Goal: Task Accomplishment & Management: Manage account settings

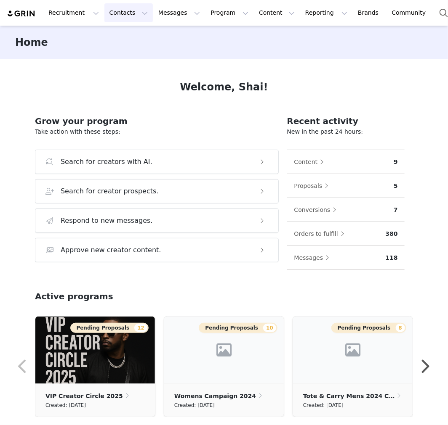
click at [116, 17] on button "Contacts Contacts" at bounding box center [128, 12] width 48 height 19
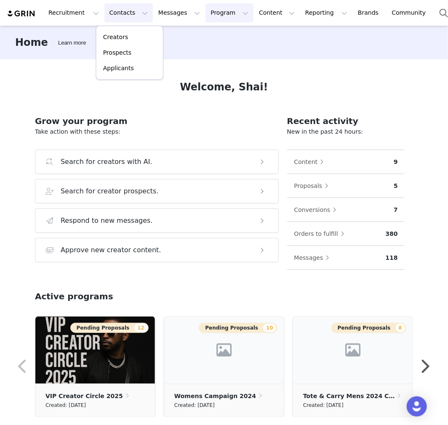
click at [205, 11] on button "Program Program" at bounding box center [229, 12] width 48 height 19
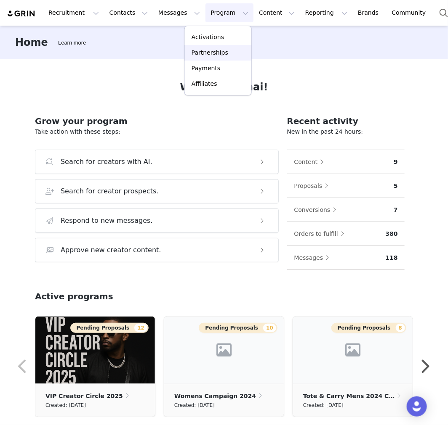
click at [211, 47] on link "Partnerships" at bounding box center [218, 53] width 66 height 16
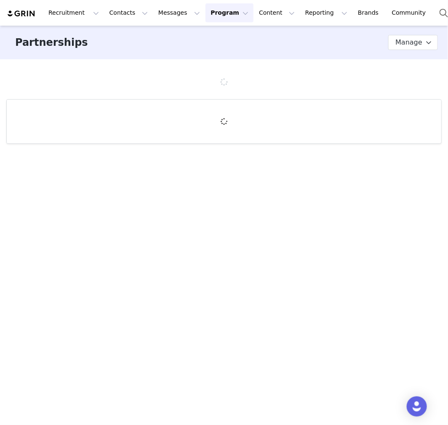
click at [209, 11] on button "Program Program" at bounding box center [229, 12] width 48 height 19
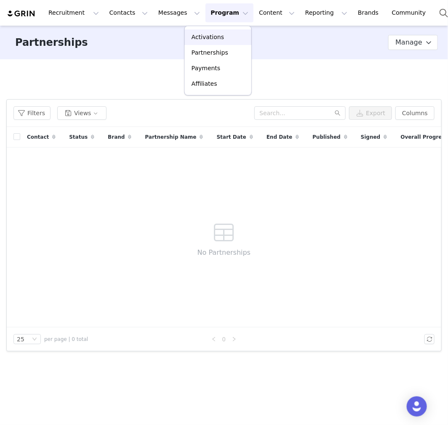
click at [215, 30] on link "Activations" at bounding box center [218, 37] width 66 height 16
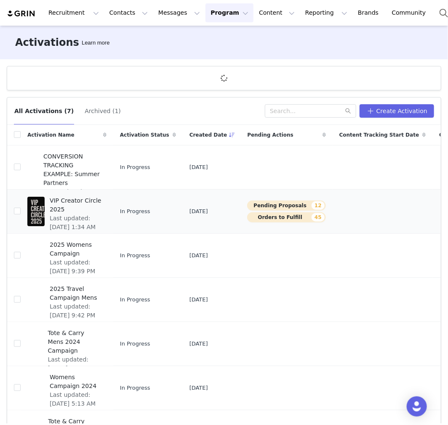
click at [67, 208] on span "VIP Creator Circle 2025" at bounding box center [76, 206] width 52 height 18
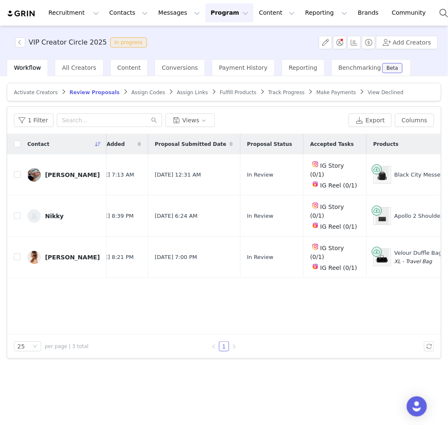
scroll to position [0, 27]
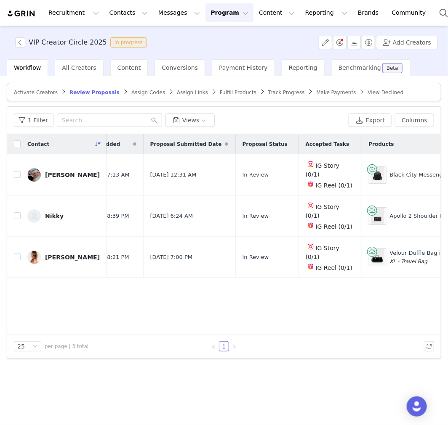
click at [131, 90] on span "Assign Codes" at bounding box center [148, 93] width 34 height 6
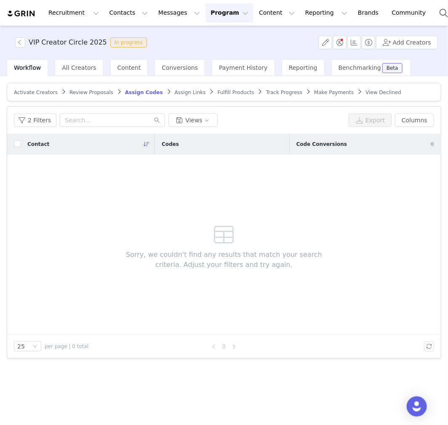
click at [85, 90] on span "Review Proposals" at bounding box center [91, 93] width 44 height 6
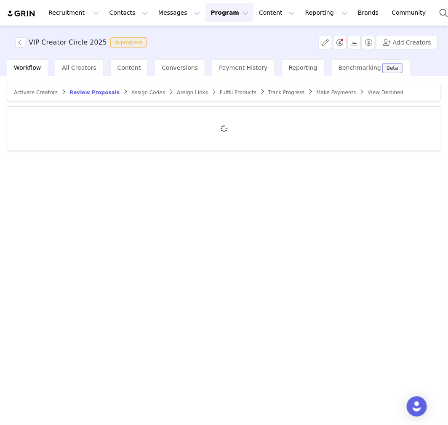
click at [141, 95] on span "Assign Codes" at bounding box center [148, 93] width 34 height 6
click at [175, 93] on span "Assign Links" at bounding box center [190, 93] width 31 height 6
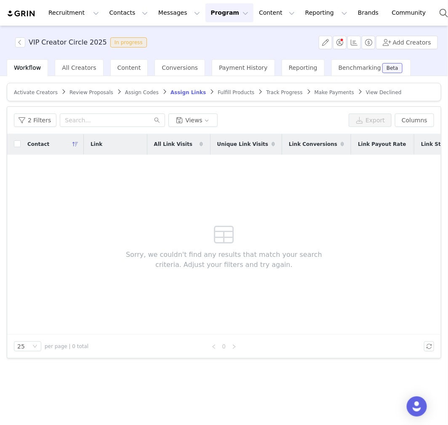
click at [218, 93] on span "Fulfill Products" at bounding box center [236, 93] width 37 height 6
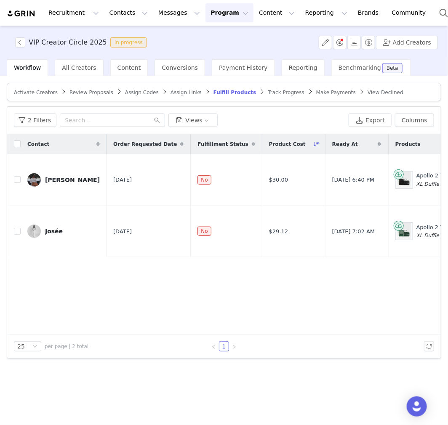
click at [90, 92] on span "Review Proposals" at bounding box center [91, 93] width 44 height 6
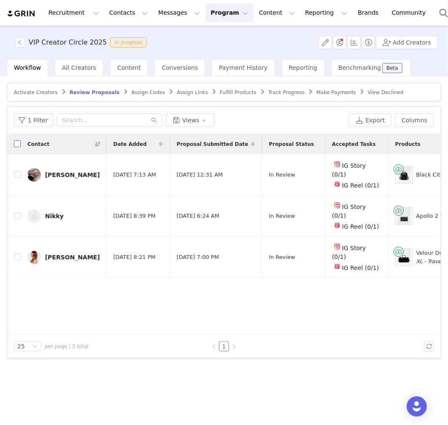
click at [17, 141] on input "checkbox" at bounding box center [17, 144] width 7 height 7
checkbox input "true"
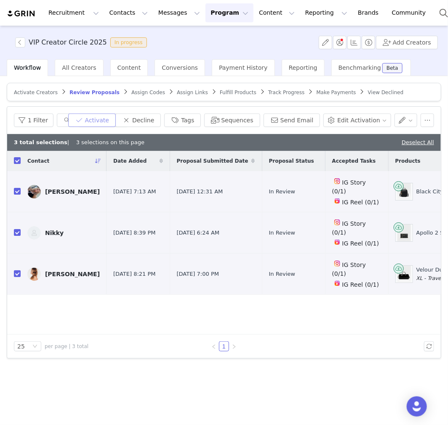
click at [108, 122] on button "Activate" at bounding box center [92, 120] width 48 height 13
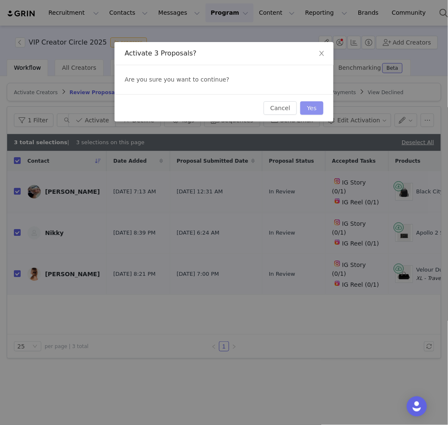
click at [318, 106] on button "Yes" at bounding box center [311, 107] width 23 height 13
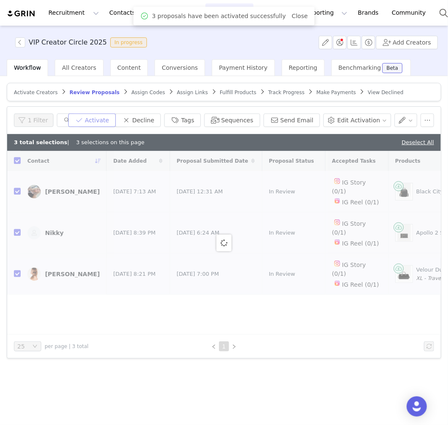
checkbox input "false"
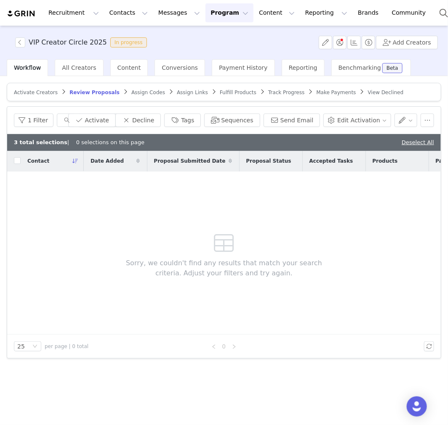
click at [131, 90] on span "Assign Codes" at bounding box center [148, 93] width 34 height 6
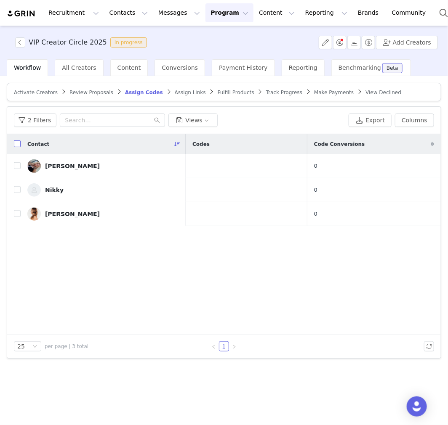
click at [17, 144] on input "checkbox" at bounding box center [17, 144] width 7 height 7
checkbox input "true"
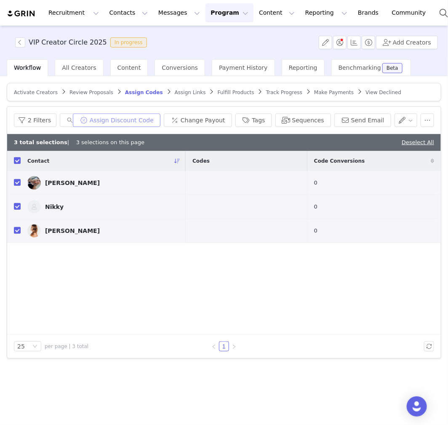
click at [160, 121] on button "Assign Discount Code" at bounding box center [117, 120] width 88 height 13
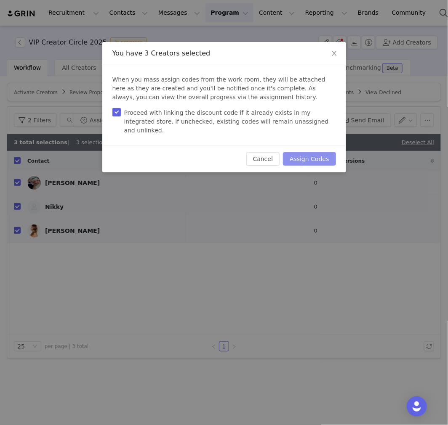
click at [309, 152] on button "Assign Codes" at bounding box center [309, 158] width 53 height 13
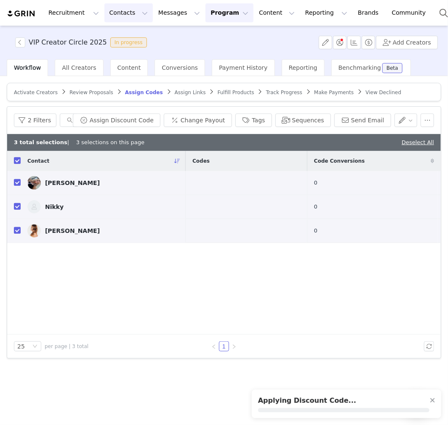
click at [112, 11] on button "Contacts Contacts" at bounding box center [128, 12] width 48 height 19
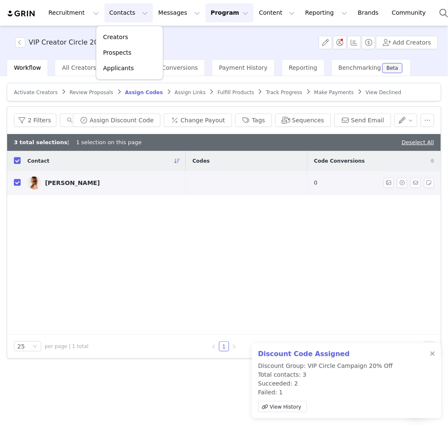
click at [69, 180] on div "Katie Boxler" at bounding box center [72, 183] width 55 height 7
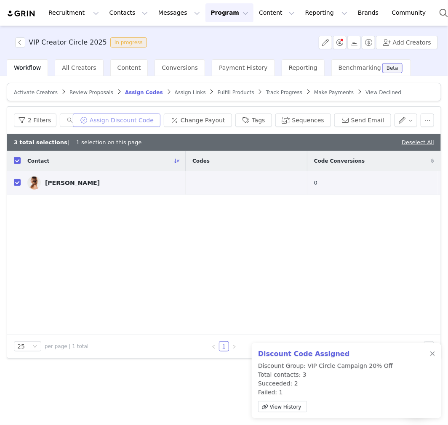
click at [122, 115] on button "Assign Discount Code" at bounding box center [117, 120] width 88 height 13
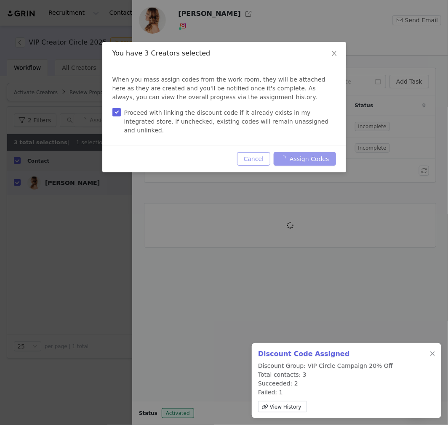
click at [262, 152] on button "Cancel" at bounding box center [253, 158] width 33 height 13
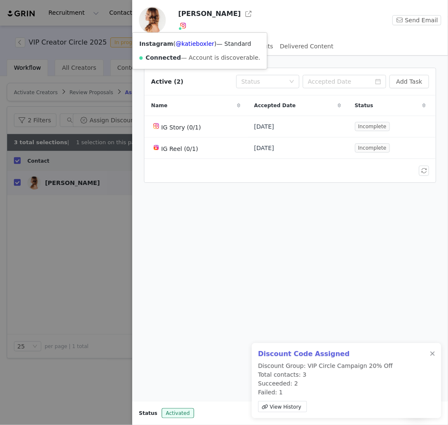
click at [52, 136] on div at bounding box center [224, 212] width 448 height 425
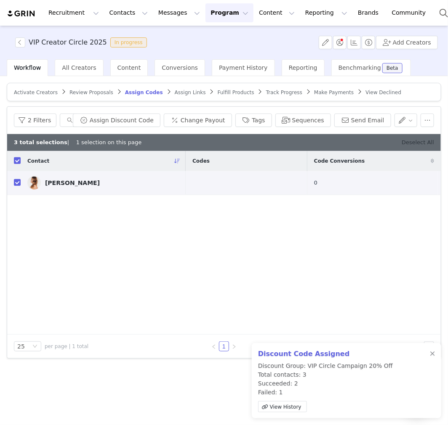
click at [431, 143] on link "Deselect All" at bounding box center [418, 142] width 32 height 6
checkbox input "false"
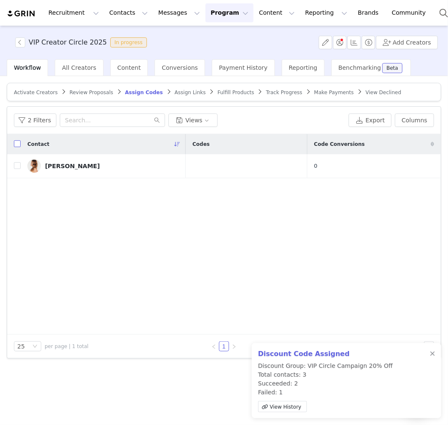
click at [18, 145] on input "checkbox" at bounding box center [17, 144] width 7 height 7
checkbox input "true"
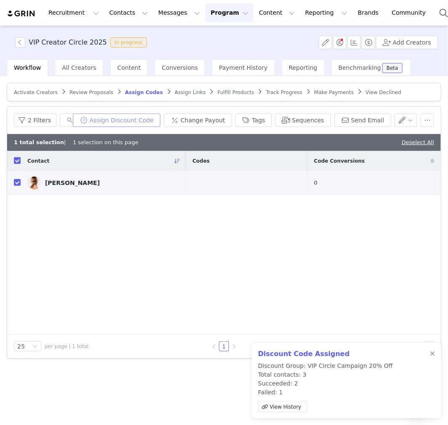
click at [157, 120] on button "Assign Discount Code" at bounding box center [117, 120] width 88 height 13
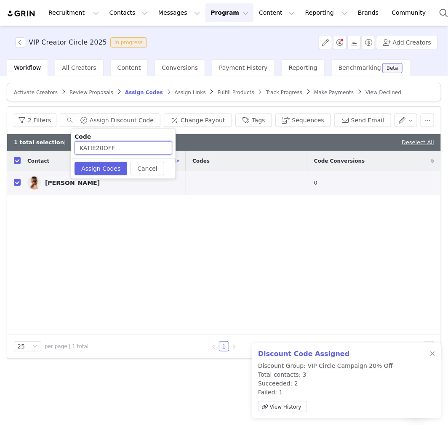
click at [96, 149] on input "KATIE20OFF" at bounding box center [123, 147] width 98 height 13
type input "KATIEBOX20OFF"
click at [115, 166] on button "Assign Codes" at bounding box center [100, 168] width 53 height 13
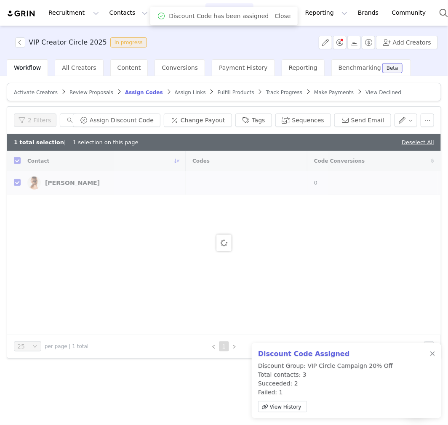
checkbox input "false"
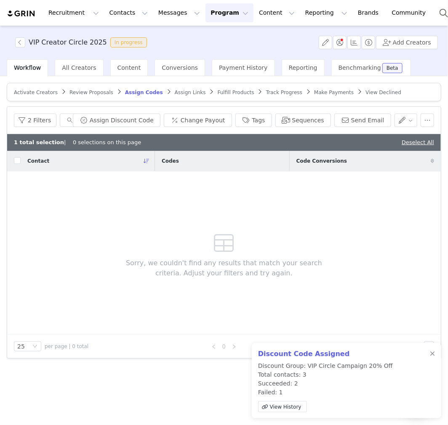
click at [178, 98] on article "Activate Creators Review Proposals Assign Codes Assign Links Fulfill Products T…" at bounding box center [224, 92] width 434 height 19
click at [175, 93] on span "Assign Links" at bounding box center [190, 93] width 31 height 6
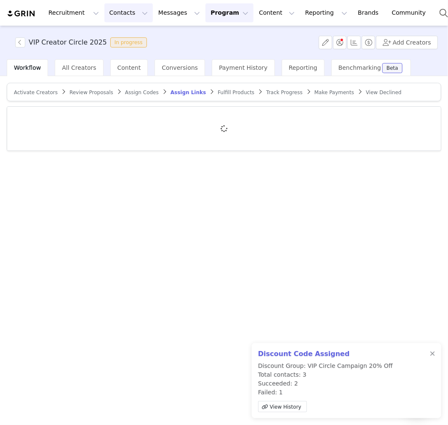
click at [115, 17] on button "Contacts Contacts" at bounding box center [128, 12] width 48 height 19
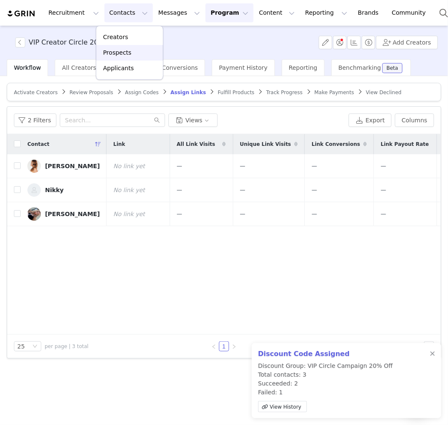
click at [136, 57] on div "Prospects" at bounding box center [129, 52] width 56 height 9
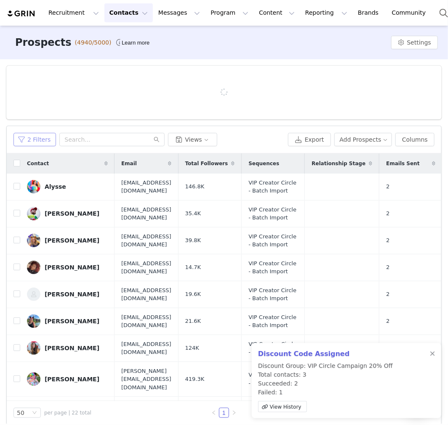
click at [32, 141] on div "2 Filters Views Export Add Prospects Columns" at bounding box center [224, 139] width 434 height 27
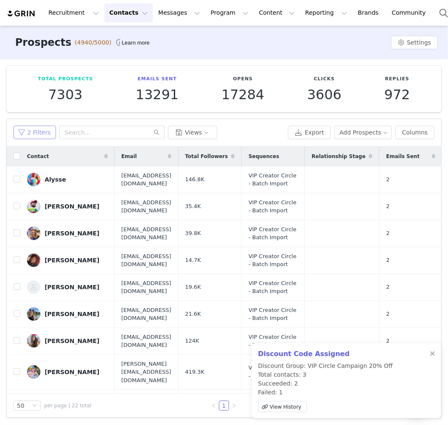
click at [45, 133] on button "2 Filters" at bounding box center [34, 132] width 43 height 13
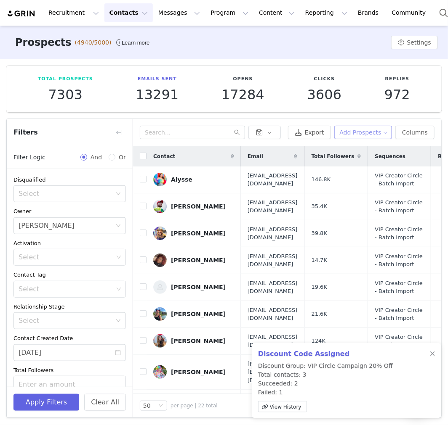
click at [344, 137] on button "Add Prospects" at bounding box center [363, 132] width 58 height 13
click at [351, 162] on span "Import Prospects" at bounding box center [363, 162] width 50 height 9
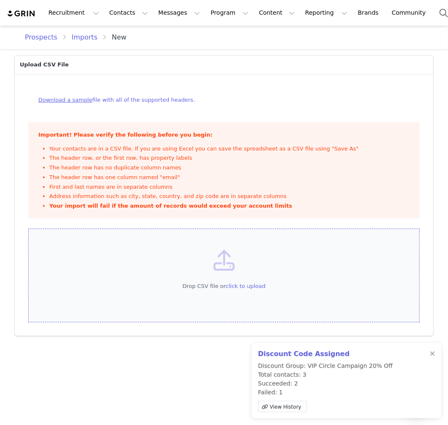
click at [246, 248] on div "Drop CSV file or click to upload" at bounding box center [223, 276] width 391 height 94
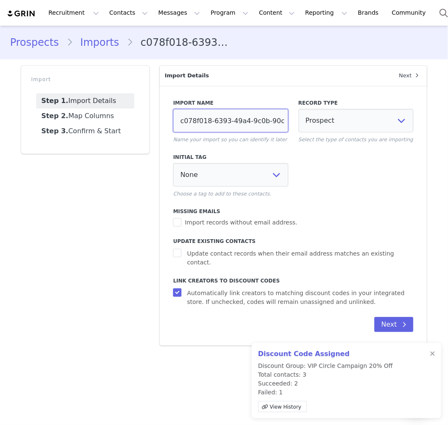
click at [192, 124] on input "c078f018-6393-49a4-9c0b-90cc522fd67e" at bounding box center [230, 121] width 115 height 24
type input "Shai 9/"
select select
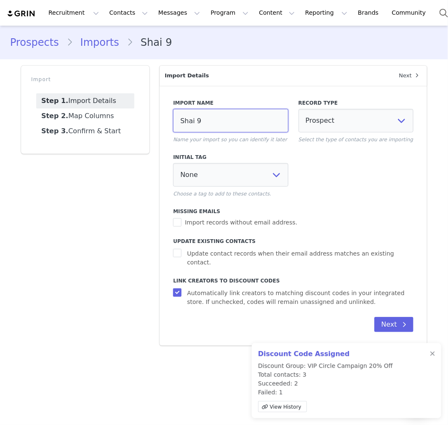
select select
type input "Shai 9/3"
select select
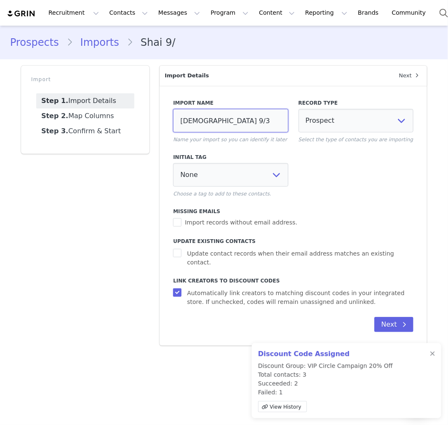
select select
type input "Shai 9/30"
select select
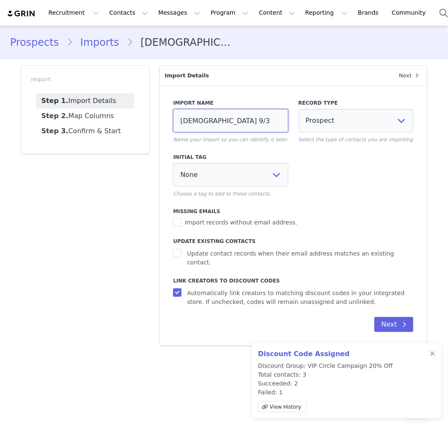
select select
type input "Shai 9/30"
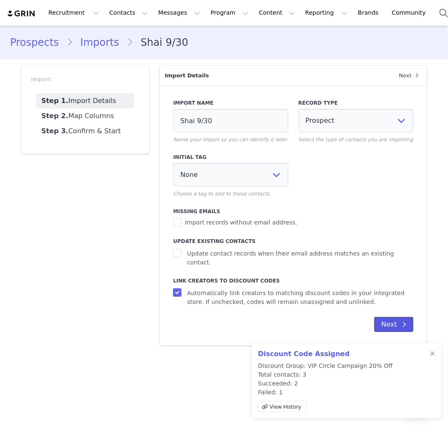
click at [412, 321] on button "Next" at bounding box center [393, 324] width 39 height 15
select select
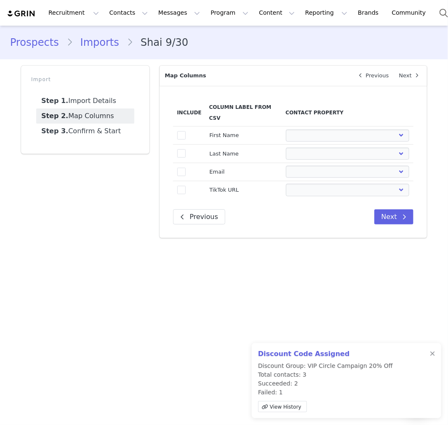
click at [174, 127] on td "true" at bounding box center [189, 136] width 32 height 18
click at [180, 131] on span at bounding box center [181, 135] width 8 height 8
click at [186, 131] on input "true" at bounding box center [186, 131] width 0 height 0
select select
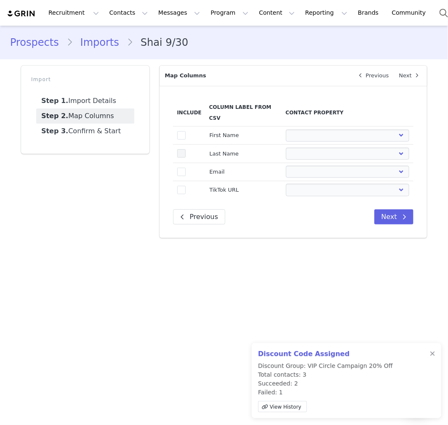
select select
click at [183, 149] on span at bounding box center [181, 153] width 8 height 8
click at [186, 149] on input "true" at bounding box center [186, 149] width 0 height 0
select select
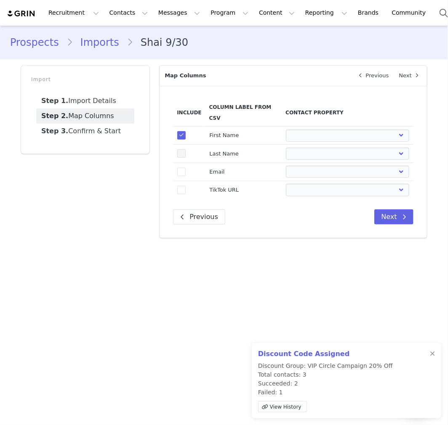
select select
click at [186, 168] on span at bounding box center [181, 172] width 8 height 8
click at [186, 168] on input "true" at bounding box center [186, 168] width 0 height 0
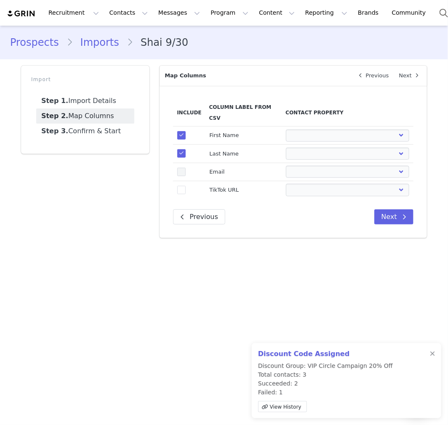
select select
click at [189, 181] on td "true" at bounding box center [189, 190] width 32 height 18
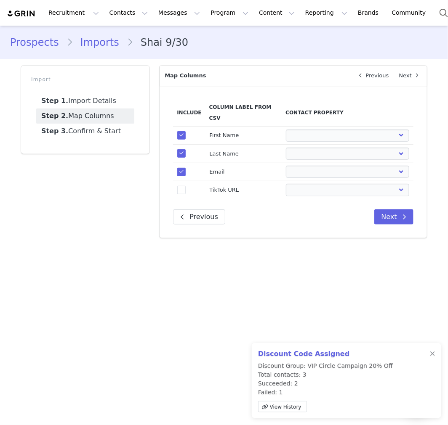
click at [187, 181] on td "true" at bounding box center [189, 190] width 32 height 18
click at [183, 186] on span at bounding box center [181, 190] width 8 height 8
click at [186, 186] on input "true" at bounding box center [186, 186] width 0 height 0
select select
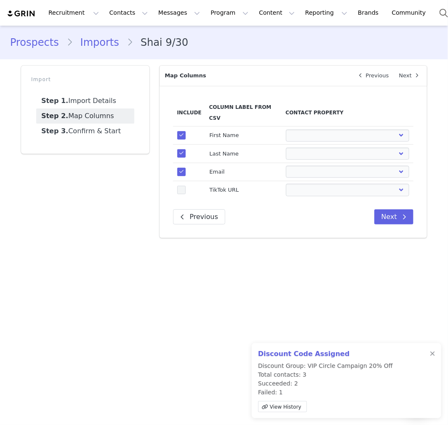
select select
click at [329, 184] on select "First Name Last Name Email PayPal Email Gender Language Phone Country Code Phon…" at bounding box center [347, 190] width 123 height 12
select select "state"
click at [286, 184] on select "First Name Last Name Email PayPal Email Gender Language Phone Country Code Phon…" at bounding box center [347, 190] width 123 height 12
select select
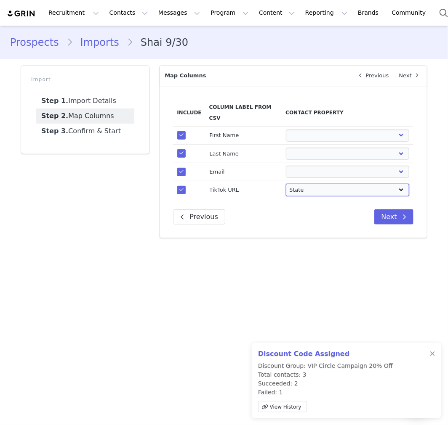
select select
click at [340, 189] on div "Include Column Label from CSV Contact Property true First Name First Name Last …" at bounding box center [293, 162] width 267 height 152
click at [341, 184] on select "First Name Last Name Email PayPal Email Gender Language Phone Country Code Phon…" at bounding box center [347, 190] width 123 height 12
select select "tiktok_url"
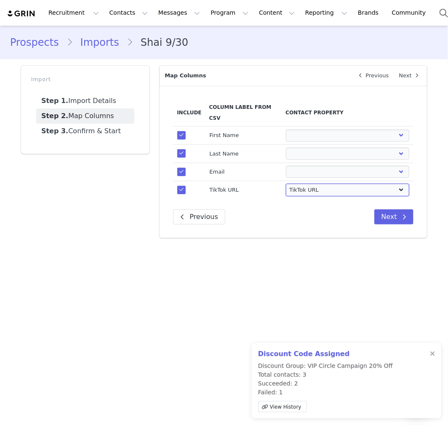
click at [286, 184] on select "First Name Last Name Email PayPal Email Gender Language Phone Country Code Phon…" at bounding box center [347, 190] width 123 height 12
select select
drag, startPoint x: 326, startPoint y: 157, endPoint x: 327, endPoint y: 163, distance: 6.5
click at [326, 166] on select "First Name Last Name Email PayPal Email Gender Language Phone Country Code Phon…" at bounding box center [347, 172] width 123 height 12
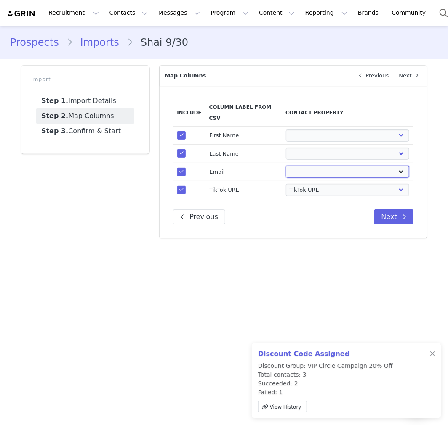
select select "first_name"
click at [286, 166] on select "First Name Last Name Email PayPal Email Gender Language Phone Country Code Phon…" at bounding box center [347, 172] width 123 height 12
select select
click at [330, 166] on select "First Name Last Name Email PayPal Email Gender Language Phone Country Code Phon…" at bounding box center [347, 172] width 123 height 12
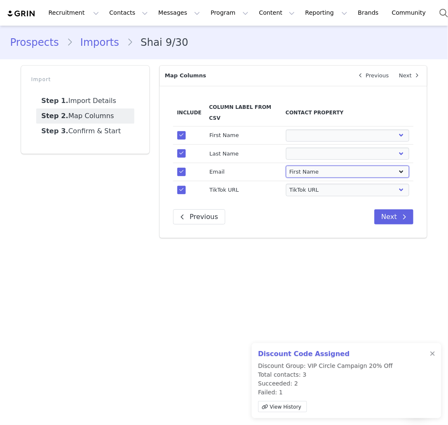
select select "email"
click at [286, 166] on select "First Name Last Name Email PayPal Email Gender Language Phone Country Code Phon…" at bounding box center [347, 172] width 123 height 12
select select
click at [323, 148] on select "First Name Last Name Email PayPal Email Gender Language Phone Country Code Phon…" at bounding box center [347, 154] width 123 height 12
select select "last_name"
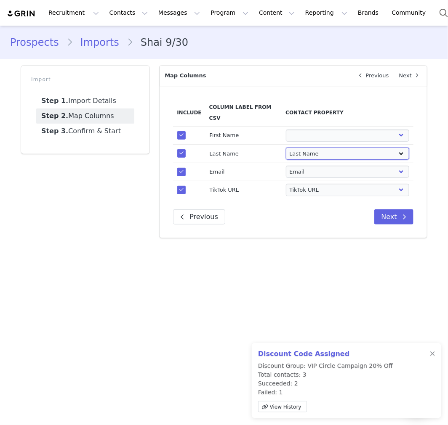
click at [286, 148] on select "First Name Last Name Email PayPal Email Gender Language Phone Country Code Phon…" at bounding box center [347, 154] width 123 height 12
click at [322, 130] on select "First Name Last Name Email PayPal Email Gender Language Phone Country Code Phon…" at bounding box center [347, 136] width 123 height 12
select select "first_name"
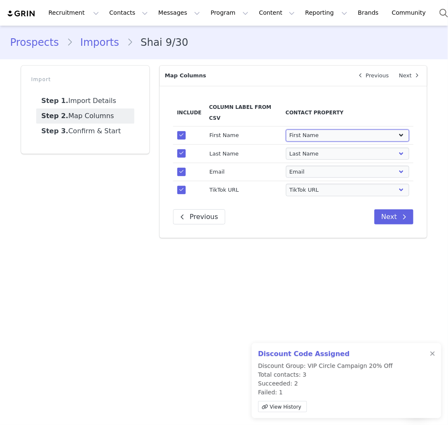
click at [286, 130] on select "First Name Last Name Email PayPal Email Gender Language Phone Country Code Phon…" at bounding box center [347, 136] width 123 height 12
click at [388, 211] on button "Next" at bounding box center [393, 217] width 39 height 15
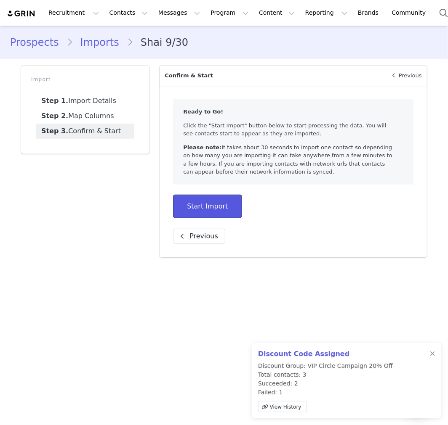
click at [213, 204] on button "Start Import" at bounding box center [207, 207] width 69 height 24
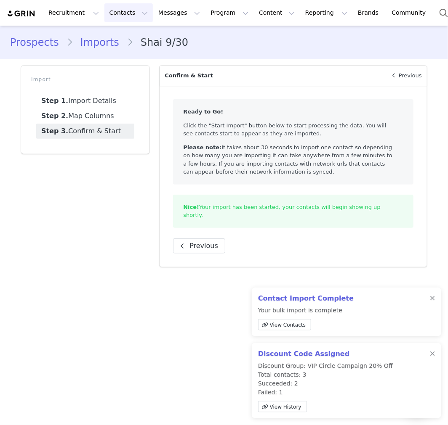
click at [104, 6] on button "Contacts Contacts" at bounding box center [128, 12] width 48 height 19
click at [121, 51] on p "Prospects" at bounding box center [117, 52] width 28 height 9
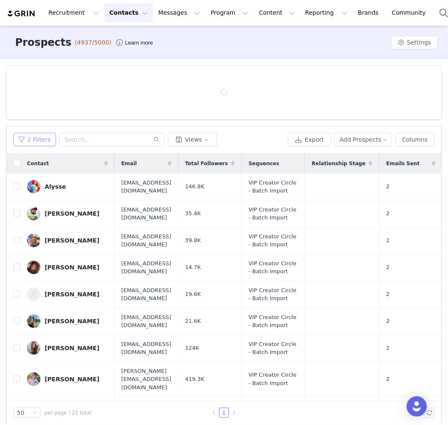
click at [22, 141] on button "2 Filters" at bounding box center [34, 139] width 43 height 13
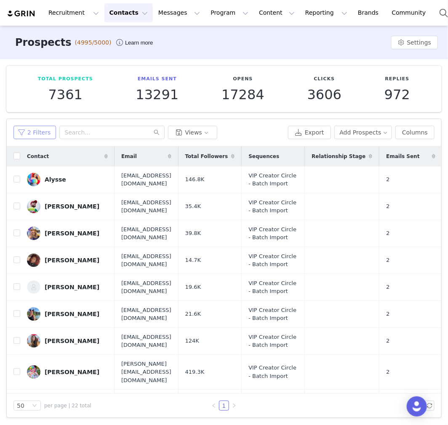
click at [36, 138] on button "2 Filters" at bounding box center [34, 132] width 43 height 13
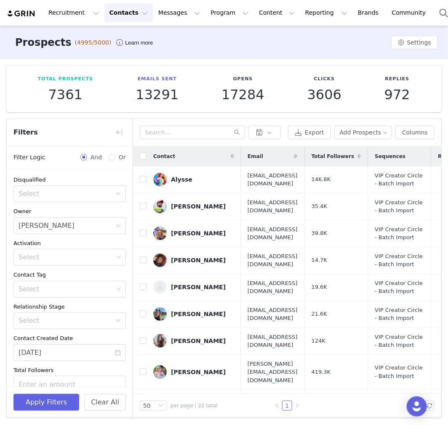
click at [82, 362] on div "Disqualified Select Owner Select [PERSON_NAME] Activation Select Contact Tag Se…" at bounding box center [70, 300] width 126 height 263
click at [85, 354] on input "[DATE]" at bounding box center [69, 353] width 112 height 17
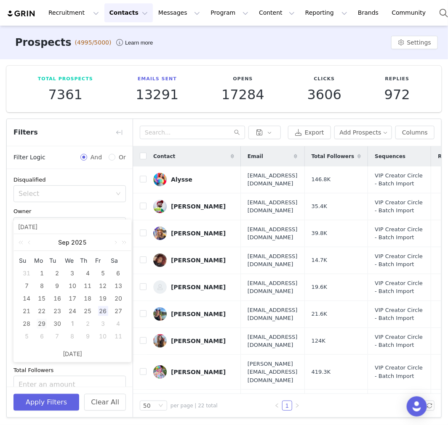
click at [38, 324] on div "29" at bounding box center [42, 324] width 10 height 10
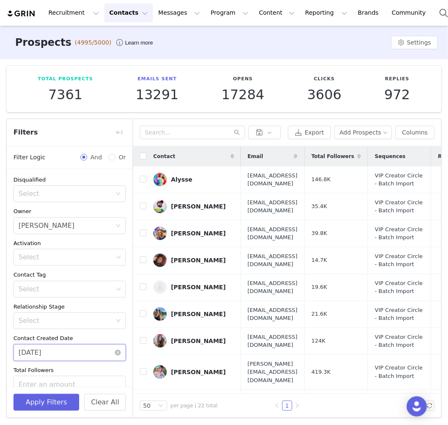
click at [64, 353] on input "[DATE]" at bounding box center [69, 353] width 112 height 17
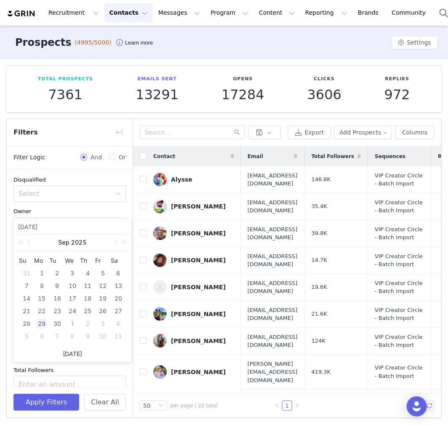
click at [72, 354] on link "Today" at bounding box center [72, 354] width 19 height 16
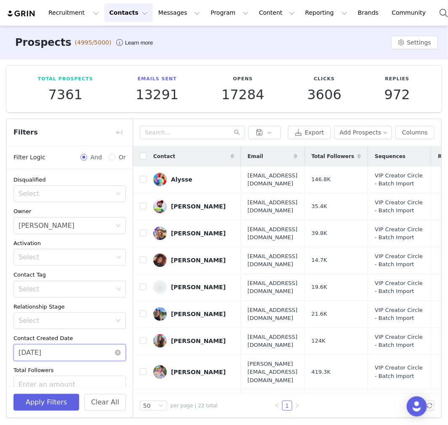
click at [79, 354] on input "10/01/2025" at bounding box center [69, 353] width 112 height 17
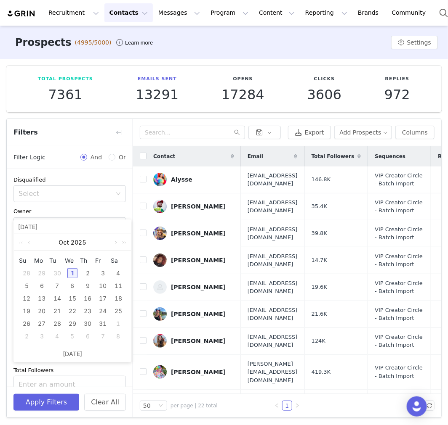
click at [43, 269] on div "29" at bounding box center [42, 274] width 10 height 10
type input "09/29/2025"
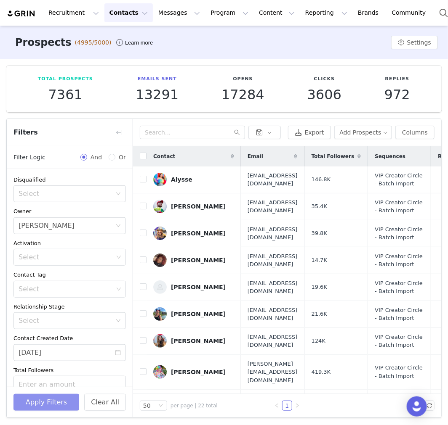
click at [56, 409] on button "Apply Filters" at bounding box center [46, 402] width 66 height 17
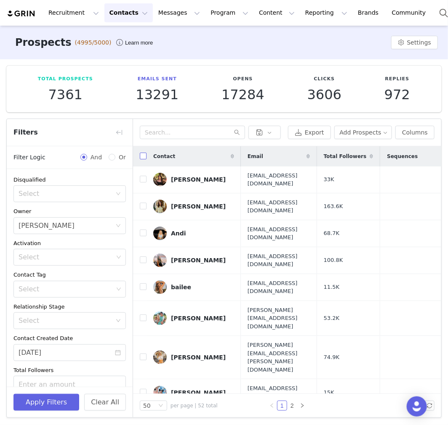
click at [145, 160] on label at bounding box center [143, 156] width 7 height 9
click at [145, 160] on input "checkbox" at bounding box center [143, 156] width 7 height 7
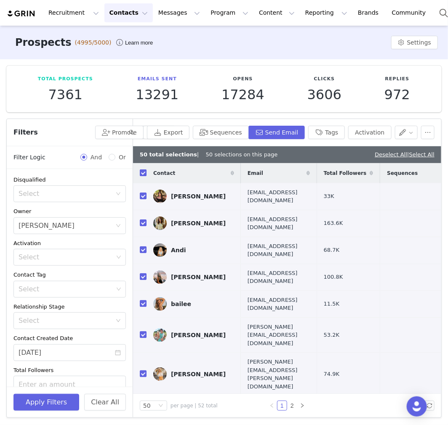
checkbox input "true"
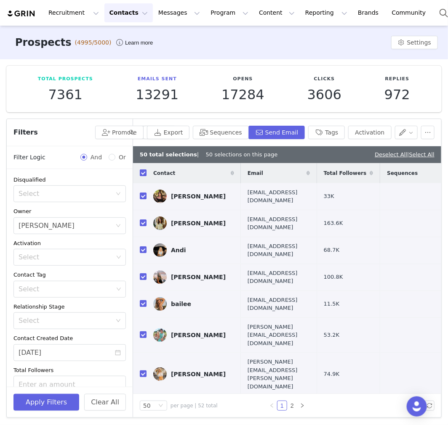
checkbox input "true"
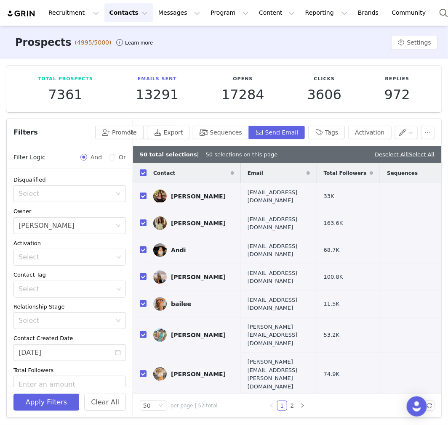
checkbox input "true"
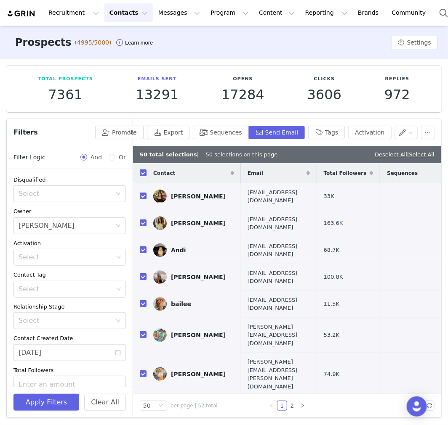
checkbox input "true"
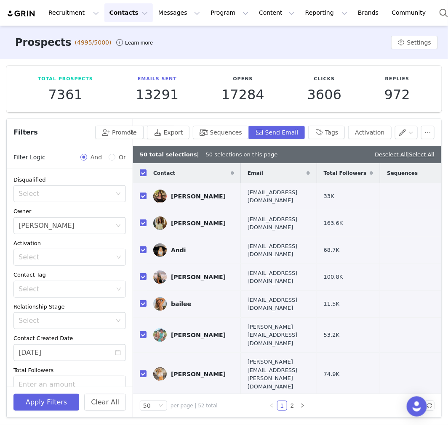
checkbox input "true"
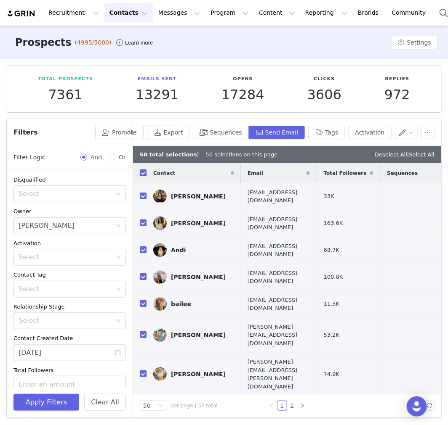
checkbox input "true"
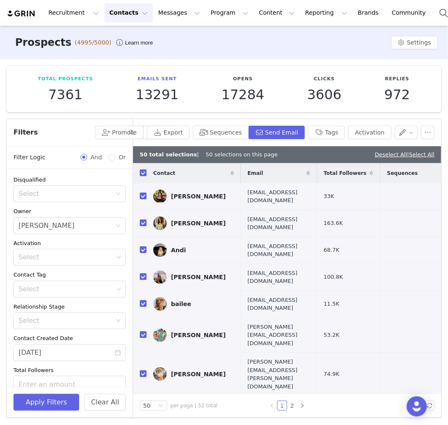
checkbox input "true"
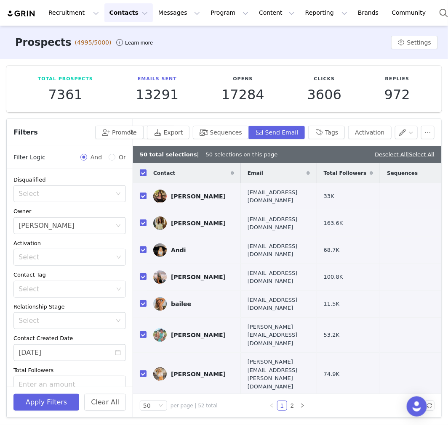
checkbox input "true"
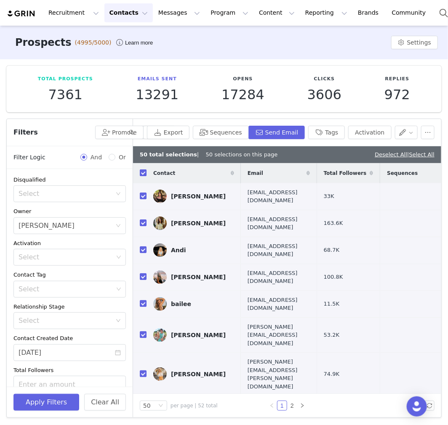
checkbox input "true"
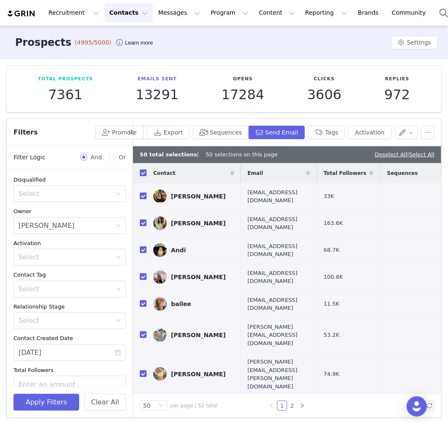
checkbox input "true"
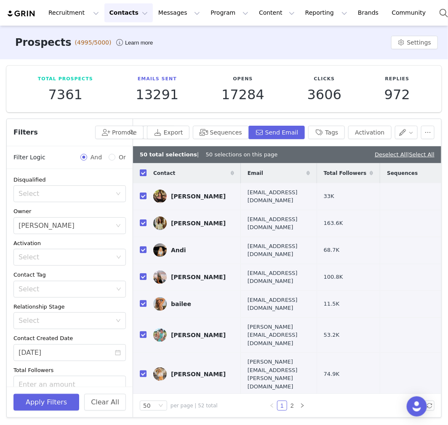
checkbox input "true"
click at [290, 405] on link "2" at bounding box center [291, 406] width 9 height 9
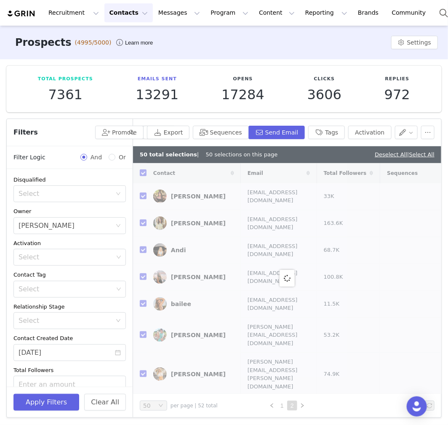
checkbox input "false"
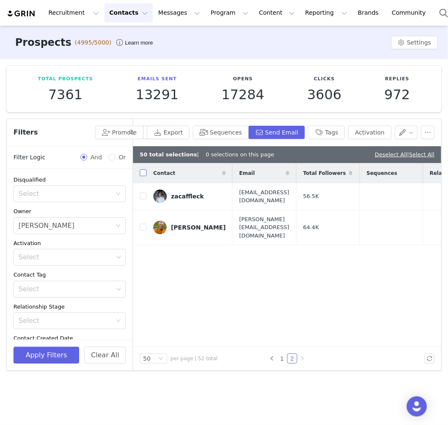
click at [141, 177] on label at bounding box center [143, 173] width 7 height 9
click at [141, 176] on input "checkbox" at bounding box center [143, 173] width 7 height 7
checkbox input "true"
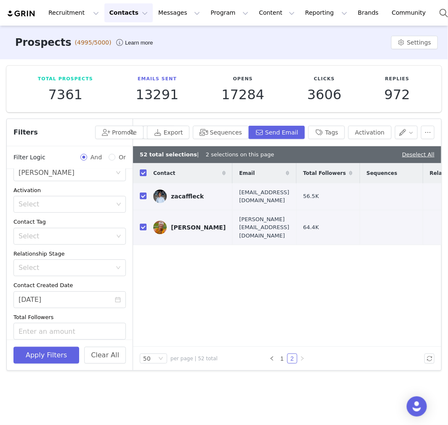
scroll to position [93, 0]
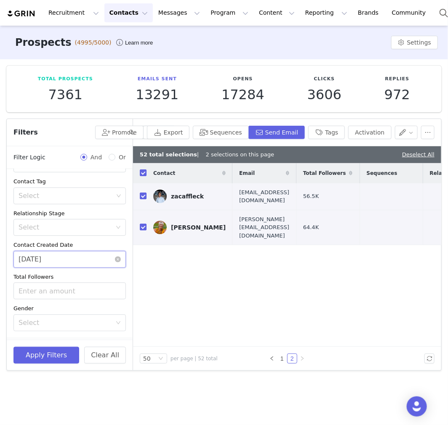
click at [69, 263] on input "09/29/2025" at bounding box center [69, 259] width 112 height 17
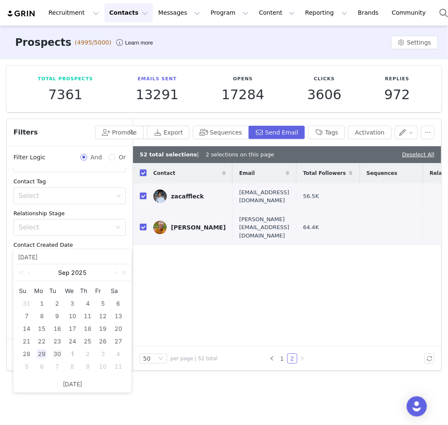
click at [57, 350] on div "30" at bounding box center [57, 354] width 10 height 10
type input "09/30/2025"
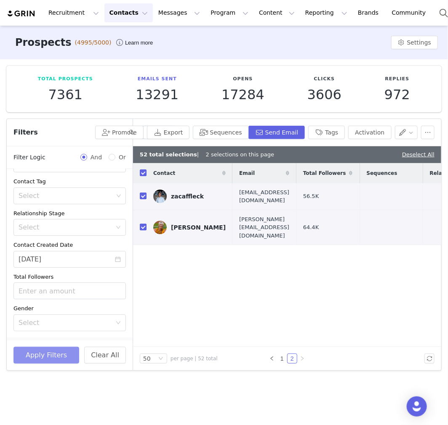
click at [61, 358] on button "Apply Filters" at bounding box center [46, 355] width 66 height 17
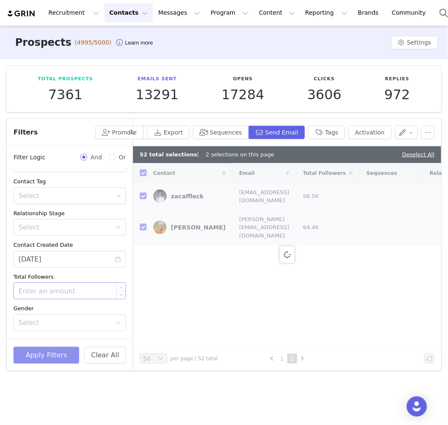
checkbox input "false"
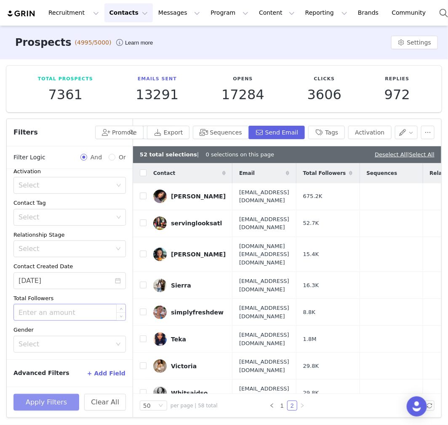
scroll to position [83, 0]
click at [146, 177] on div "Contact" at bounding box center [189, 173] width 86 height 20
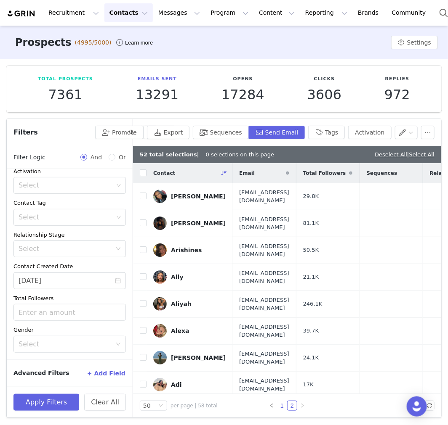
click at [280, 402] on link "1" at bounding box center [281, 406] width 9 height 9
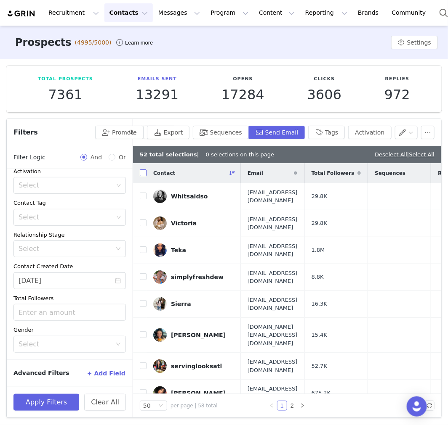
scroll to position [72, 0]
click at [144, 172] on input "checkbox" at bounding box center [143, 173] width 7 height 7
checkbox input "true"
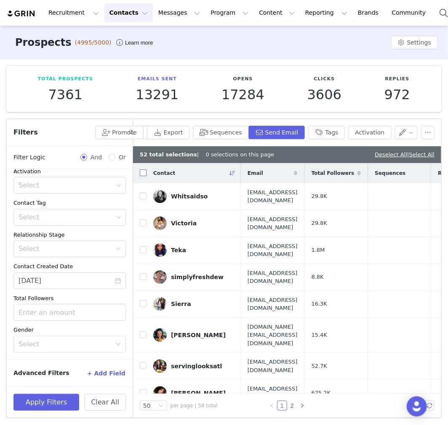
checkbox input "true"
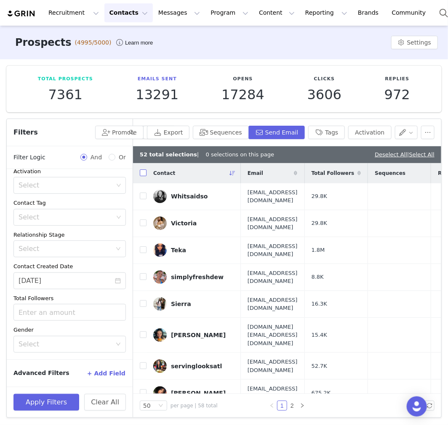
checkbox input "true"
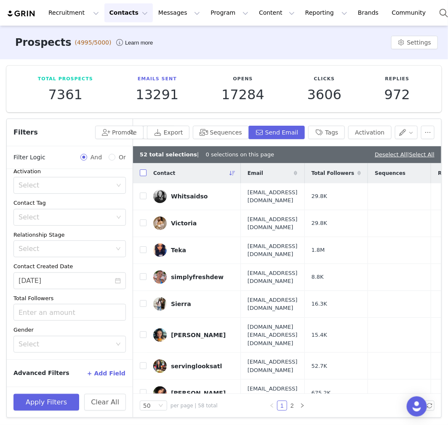
checkbox input "true"
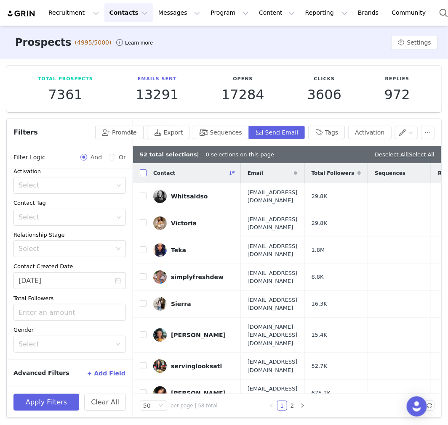
checkbox input "true"
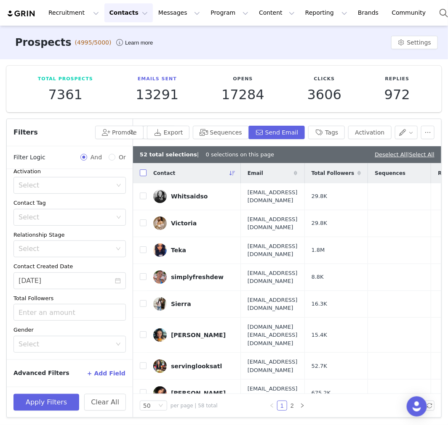
checkbox input "true"
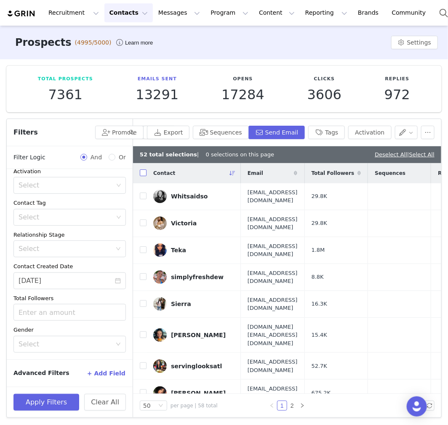
checkbox input "true"
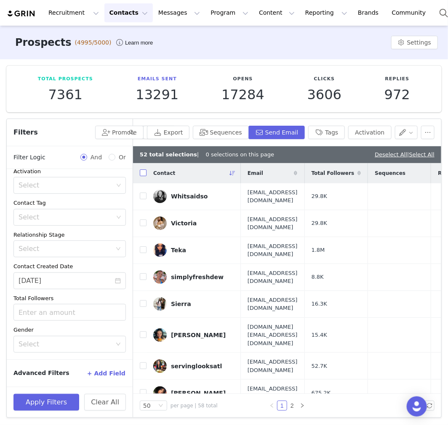
checkbox input "true"
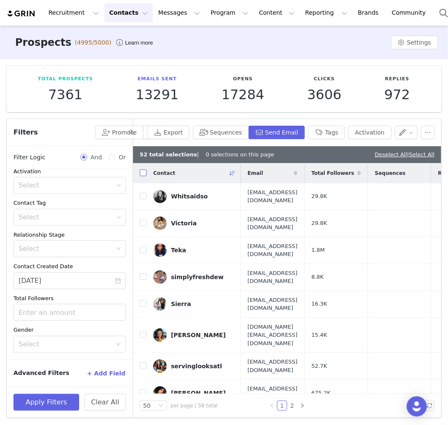
checkbox input "true"
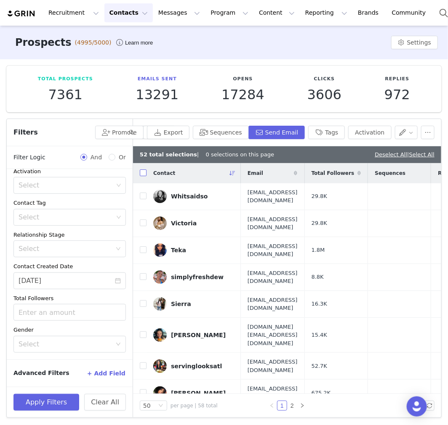
checkbox input "true"
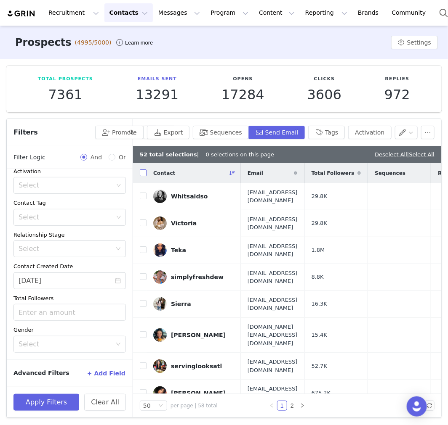
checkbox input "true"
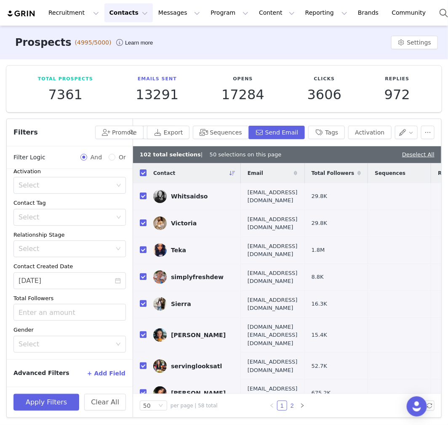
click at [288, 405] on link "2" at bounding box center [291, 406] width 9 height 9
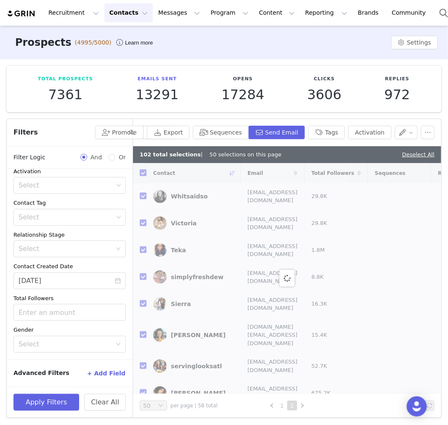
checkbox input "false"
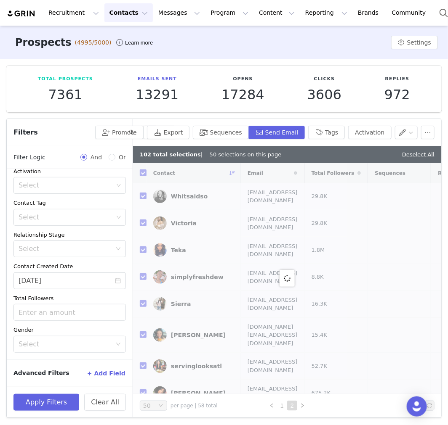
checkbox input "false"
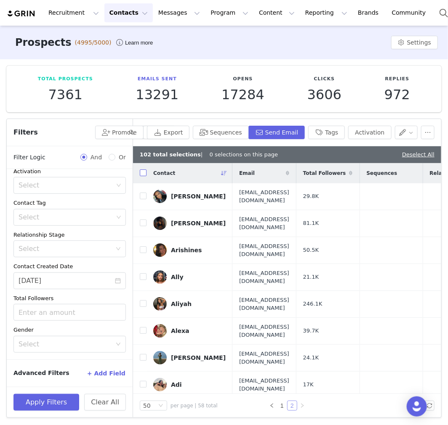
scroll to position [83, 0]
click at [142, 175] on input "checkbox" at bounding box center [143, 173] width 7 height 7
checkbox input "true"
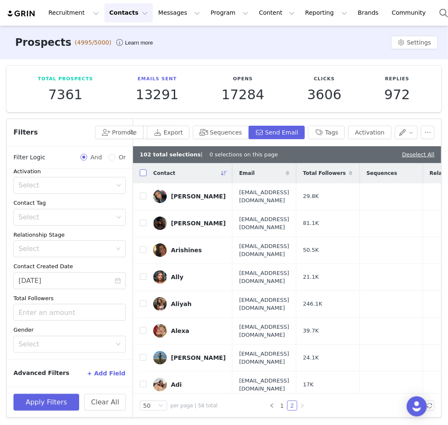
checkbox input "true"
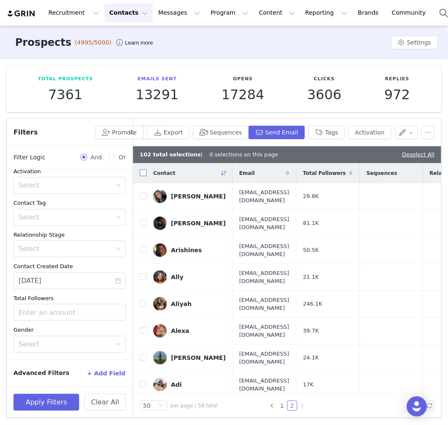
checkbox input "true"
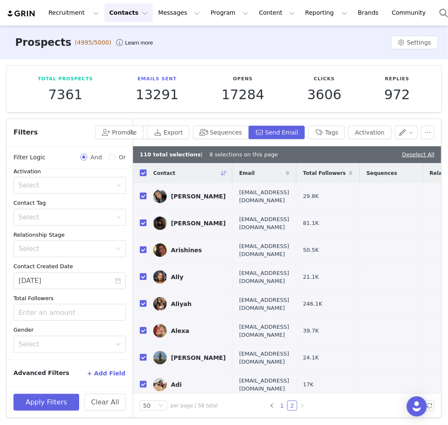
click at [281, 402] on link "1" at bounding box center [281, 406] width 9 height 9
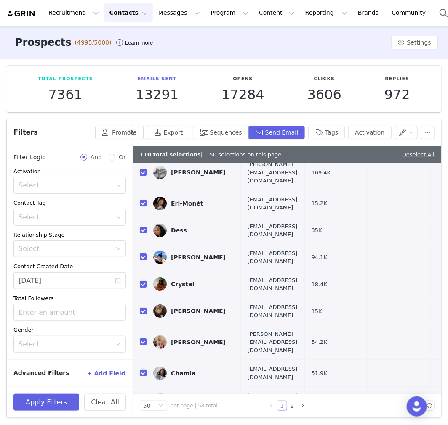
scroll to position [998, 0]
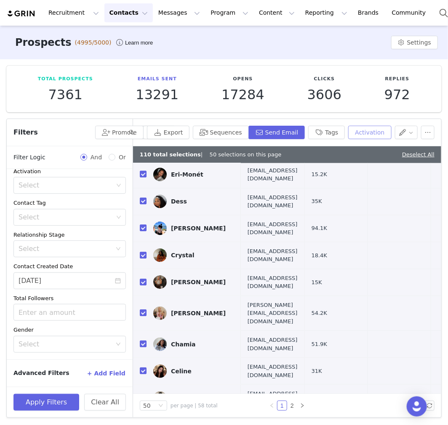
click at [350, 133] on button "Activation" at bounding box center [369, 132] width 43 height 13
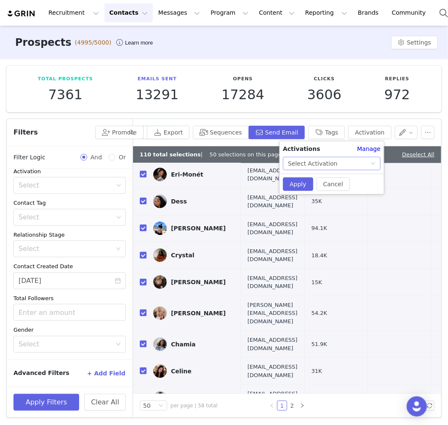
click at [348, 160] on div "Select Activation" at bounding box center [329, 163] width 82 height 13
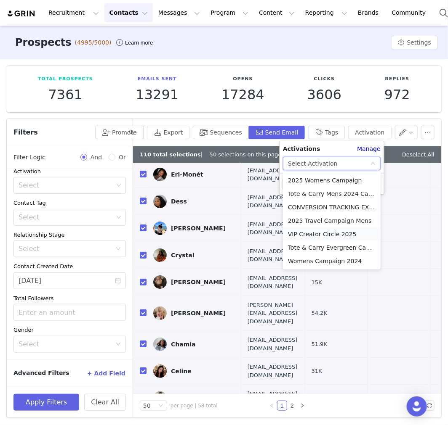
click at [348, 234] on li "VIP Creator Circle 2025" at bounding box center [332, 234] width 98 height 13
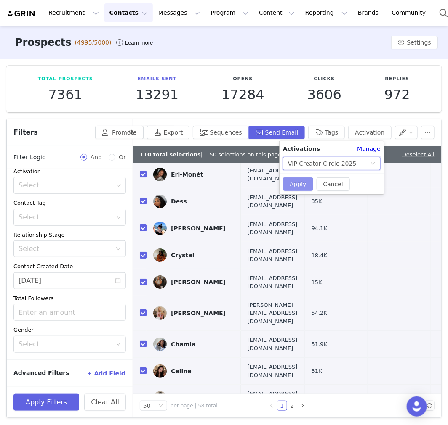
click at [304, 186] on button "Apply" at bounding box center [298, 184] width 30 height 13
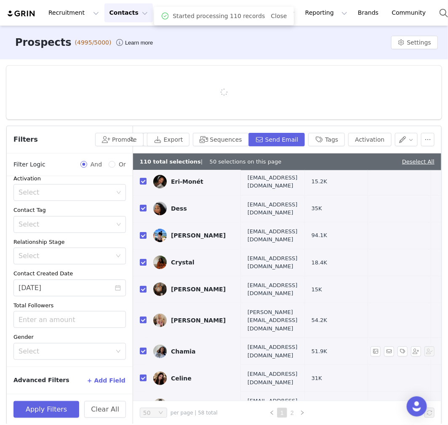
scroll to position [0, 0]
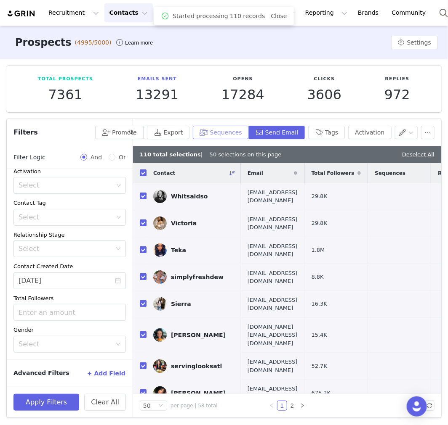
click at [226, 137] on button "Sequences" at bounding box center [221, 132] width 56 height 13
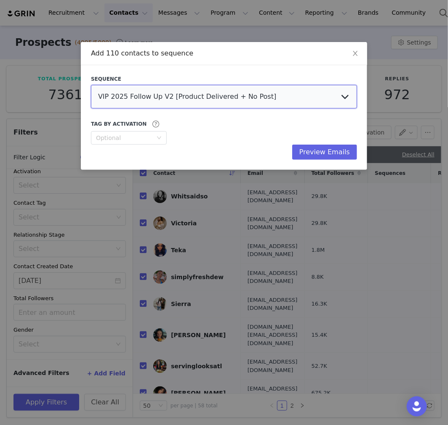
click at [205, 104] on select "VIP 2025 Follow Up V2 [Product Delivered + No Post] VIP Creator Circle - Janine…" at bounding box center [224, 97] width 266 height 24
select select "5e7da1e0-9e3b-4cc6-90f8-11ad60451feb"
click at [91, 85] on select "VIP 2025 Follow Up V2 [Product Delivered + No Post] VIP Creator Circle - Janine…" at bounding box center [224, 97] width 266 height 24
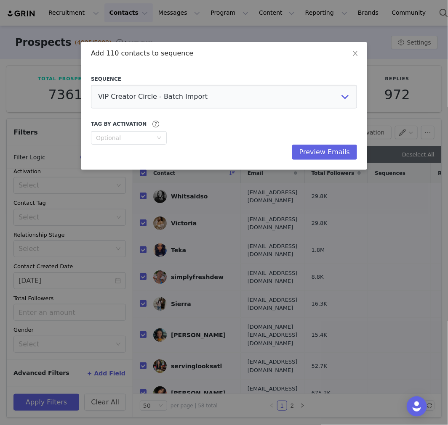
click at [141, 145] on div "Preview Emails" at bounding box center [224, 152] width 266 height 15
click at [140, 140] on div "Optional" at bounding box center [124, 138] width 56 height 8
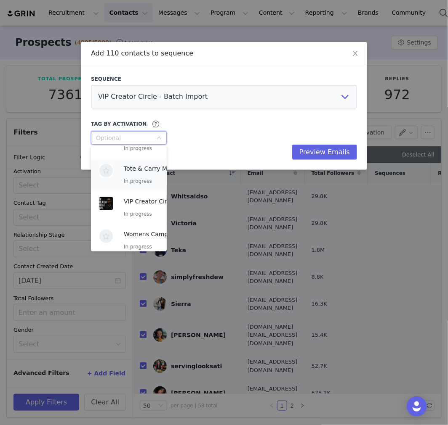
scroll to position [128, 0]
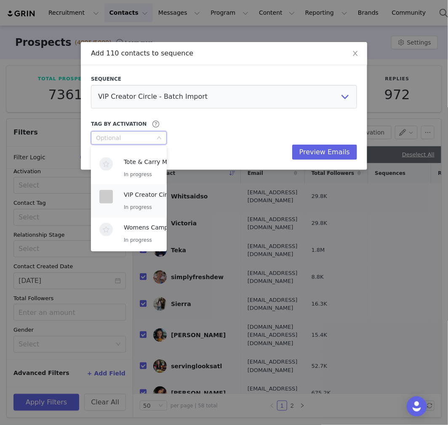
click at [136, 202] on div "VIP Creator Circle 2025 In progress" at bounding box center [158, 201] width 69 height 22
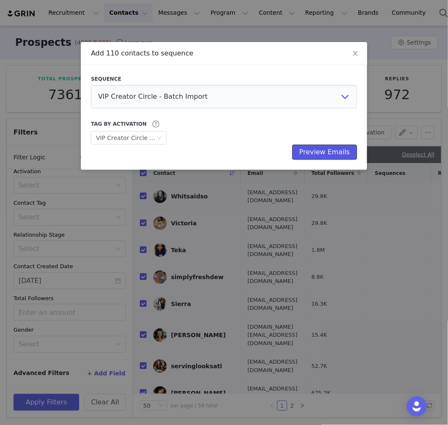
click at [342, 151] on button "Preview Emails" at bounding box center [324, 152] width 65 height 15
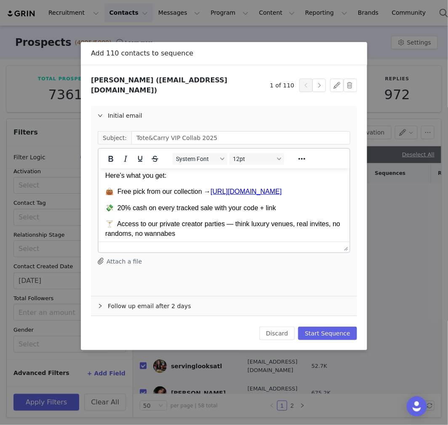
scroll to position [165, 0]
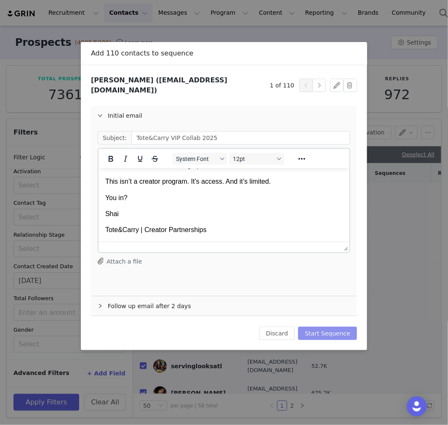
click at [335, 327] on button "Start Sequence" at bounding box center [327, 333] width 59 height 13
